Goal: Information Seeking & Learning: Find contact information

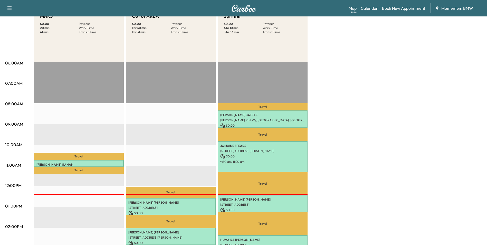
scroll to position [7, 0]
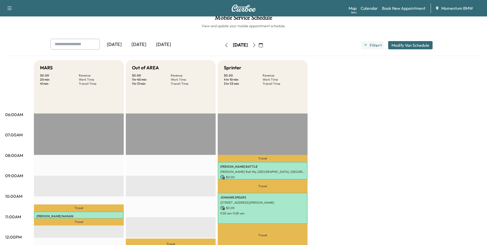
click at [256, 45] on icon "button" at bounding box center [254, 45] width 4 height 4
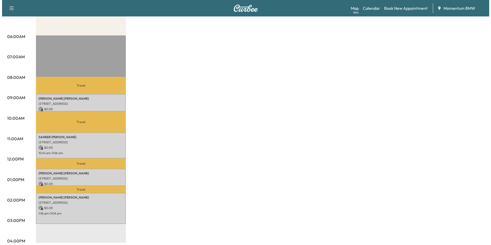
scroll to position [77, 0]
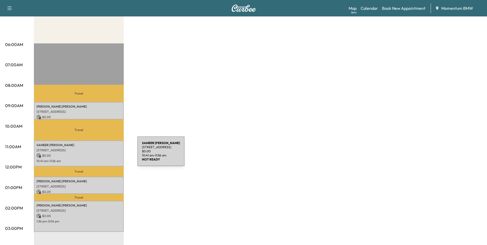
click at [99, 154] on p "$ 0.00" at bounding box center [78, 155] width 85 height 5
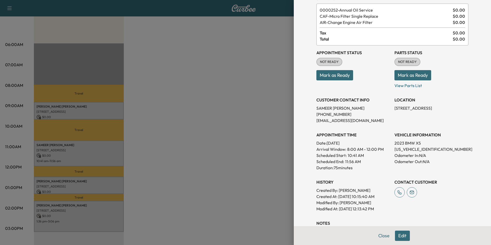
scroll to position [51, 0]
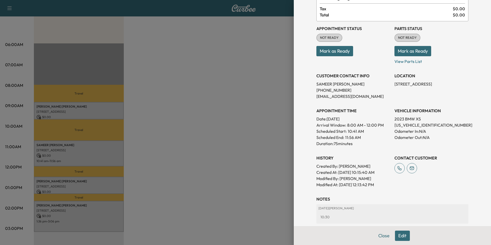
click at [112, 111] on div at bounding box center [245, 122] width 491 height 245
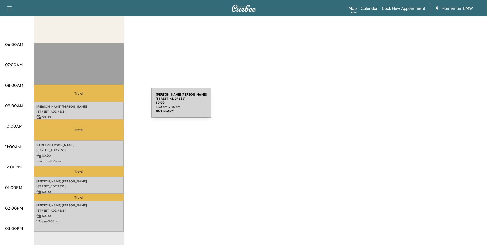
click at [113, 106] on p "[PERSON_NAME]" at bounding box center [78, 107] width 85 height 4
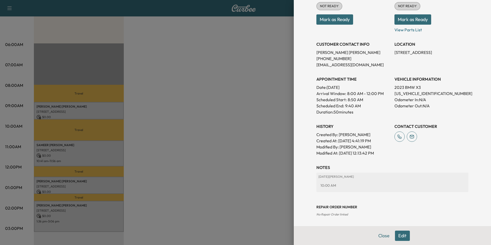
scroll to position [71, 0]
click at [101, 184] on div at bounding box center [245, 122] width 491 height 245
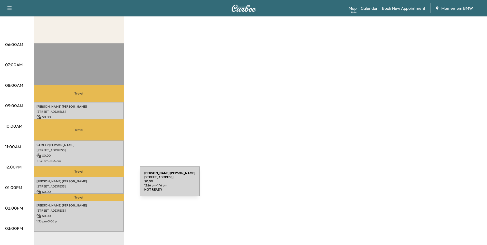
click at [101, 184] on p "[STREET_ADDRESS]" at bounding box center [78, 186] width 85 height 4
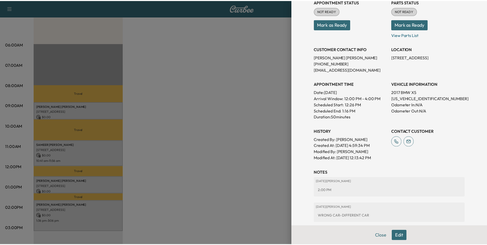
scroll to position [77, 0]
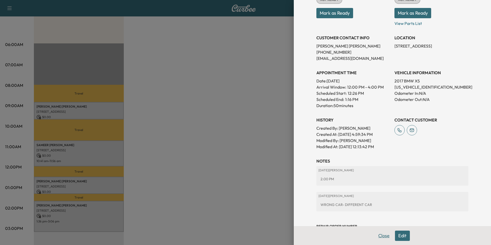
click at [383, 236] on button "Close" at bounding box center [384, 236] width 18 height 10
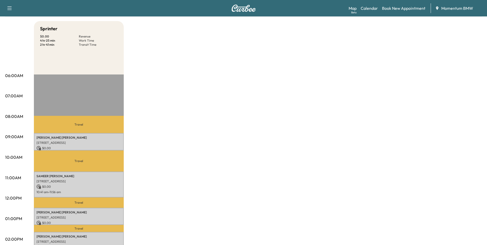
scroll to position [0, 0]
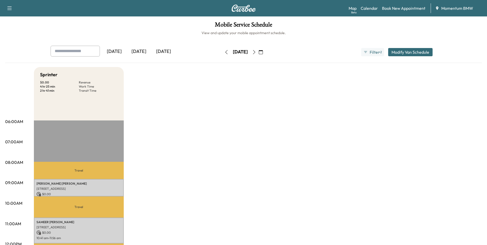
click at [224, 51] on icon "button" at bounding box center [226, 52] width 4 height 4
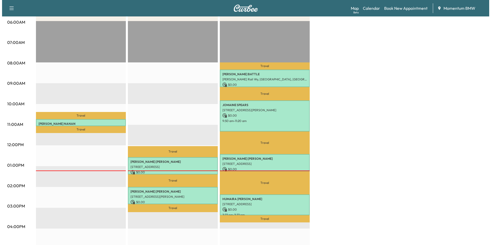
scroll to position [103, 0]
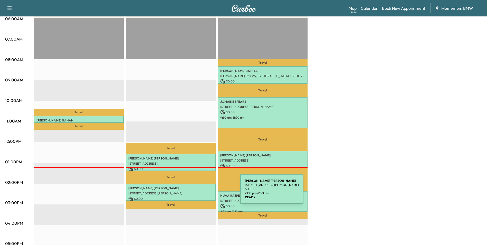
click at [202, 192] on p "[STREET_ADDRESS][PERSON_NAME]" at bounding box center [170, 193] width 85 height 4
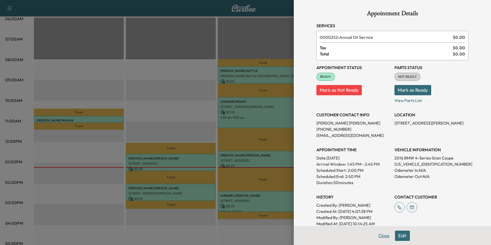
click at [379, 235] on button "Close" at bounding box center [384, 236] width 18 height 10
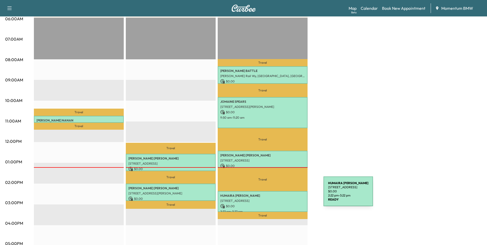
click at [285, 195] on p "[PERSON_NAME]" at bounding box center [262, 196] width 85 height 4
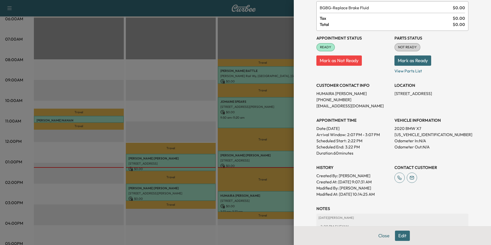
scroll to position [26, 0]
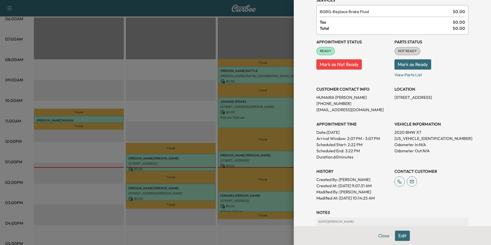
click at [413, 139] on p "[US_VEHICLE_IDENTIFICATION_NUMBER]" at bounding box center [431, 138] width 74 height 6
copy p "[US_VEHICLE_IDENTIFICATION_NUMBER]"
click at [377, 235] on button "Close" at bounding box center [384, 236] width 18 height 10
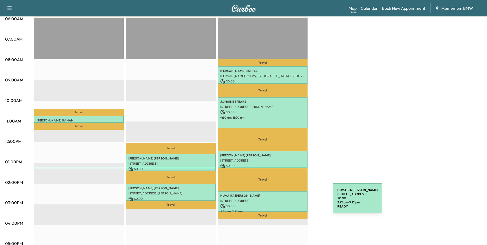
click at [294, 201] on div "[PERSON_NAME] [STREET_ADDRESS] $ 0.00 2:22 pm - 3:22 pm" at bounding box center [263, 201] width 90 height 21
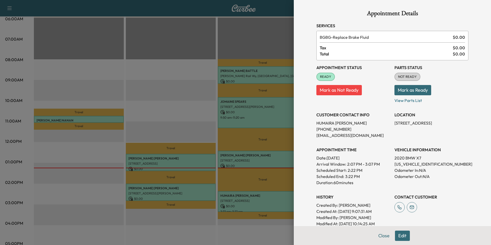
click at [324, 129] on p "[PHONE_NUMBER]" at bounding box center [353, 129] width 74 height 6
drag, startPoint x: 324, startPoint y: 129, endPoint x: 299, endPoint y: 146, distance: 30.7
click at [299, 146] on div "Appointment Details Services BGBG - Replace Brake Fluid $ 0.00 Tax $ 0.00 Total…" at bounding box center [392, 122] width 197 height 245
drag, startPoint x: 342, startPoint y: 129, endPoint x: 311, endPoint y: 128, distance: 30.6
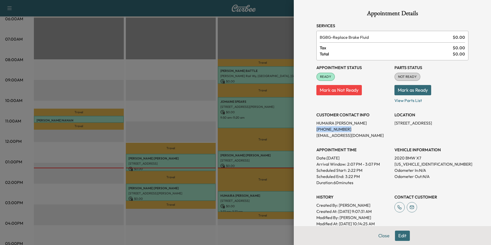
click at [311, 128] on div "Appointment Details Services BGBG - Replace Brake Fluid $ 0.00 Tax $ 0.00 Total…" at bounding box center [392, 161] width 164 height 323
copy p "[PHONE_NUMBER]"
click at [383, 235] on button "Close" at bounding box center [384, 236] width 18 height 10
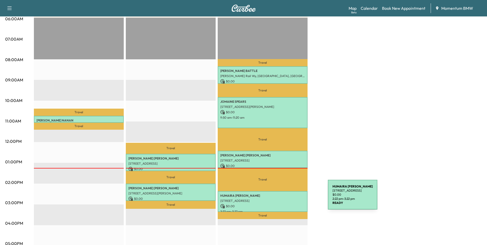
click at [289, 199] on p "[STREET_ADDRESS]" at bounding box center [262, 201] width 85 height 4
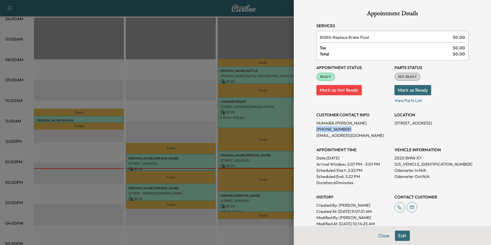
drag, startPoint x: 343, startPoint y: 129, endPoint x: 310, endPoint y: 129, distance: 32.6
click at [310, 129] on div "Appointment Details Services BGBG - Replace Brake Fluid $ 0.00 Tax $ 0.00 Total…" at bounding box center [392, 161] width 164 height 323
copy p "[PHONE_NUMBER]"
click at [381, 235] on button "Close" at bounding box center [384, 236] width 18 height 10
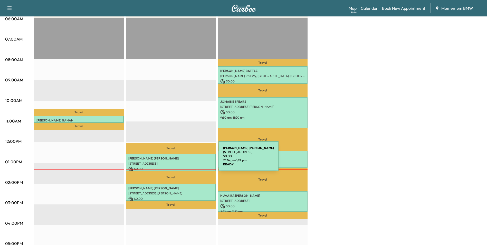
click at [185, 162] on p "[STREET_ADDRESS]" at bounding box center [170, 164] width 85 height 4
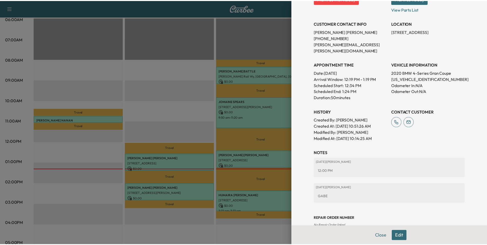
scroll to position [97, 0]
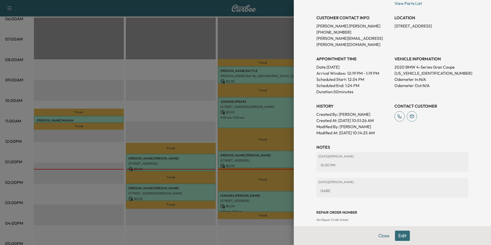
click at [383, 239] on button "Close" at bounding box center [384, 236] width 18 height 10
